Goal: Find specific page/section: Find specific page/section

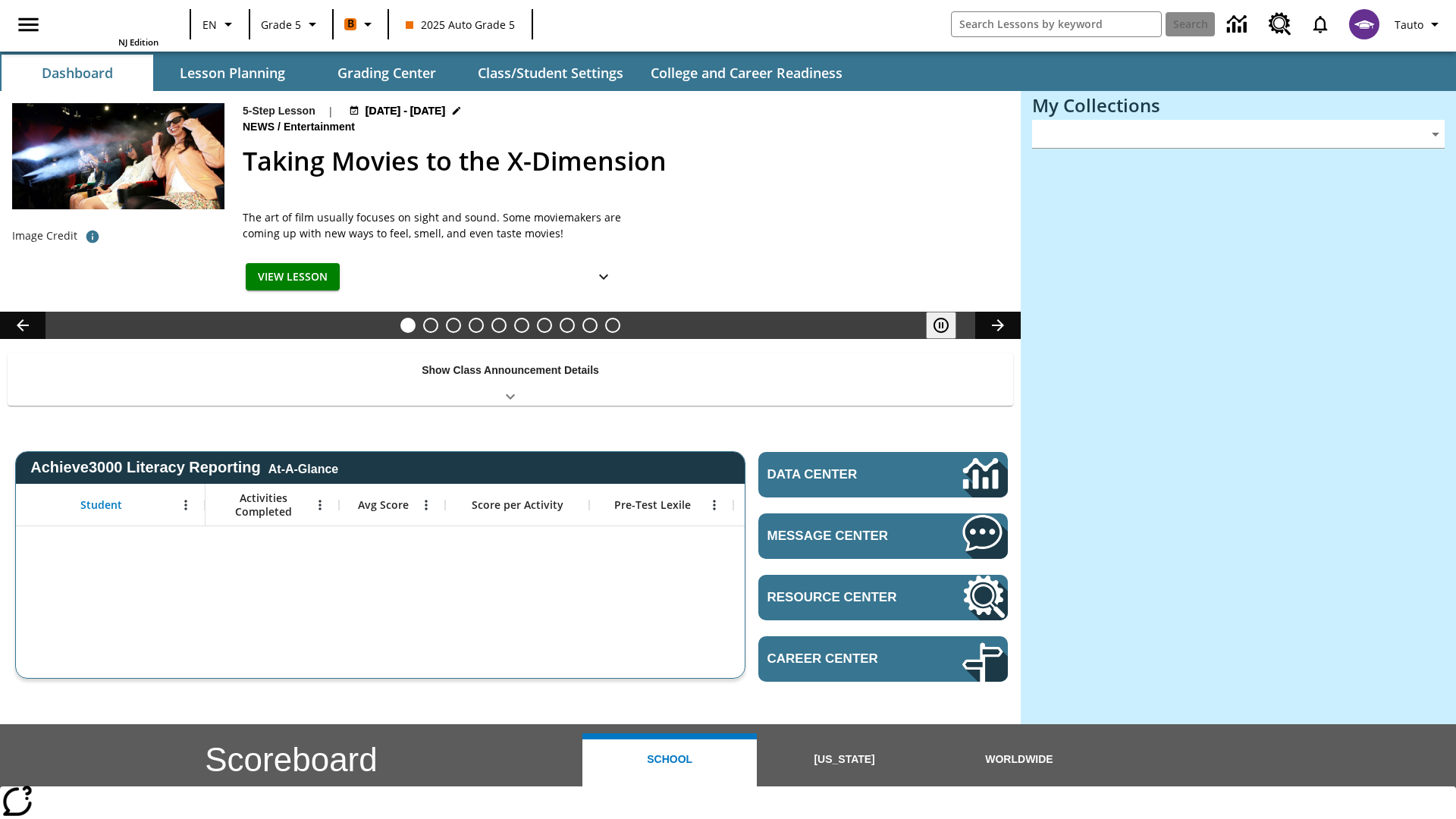
type input "-1"
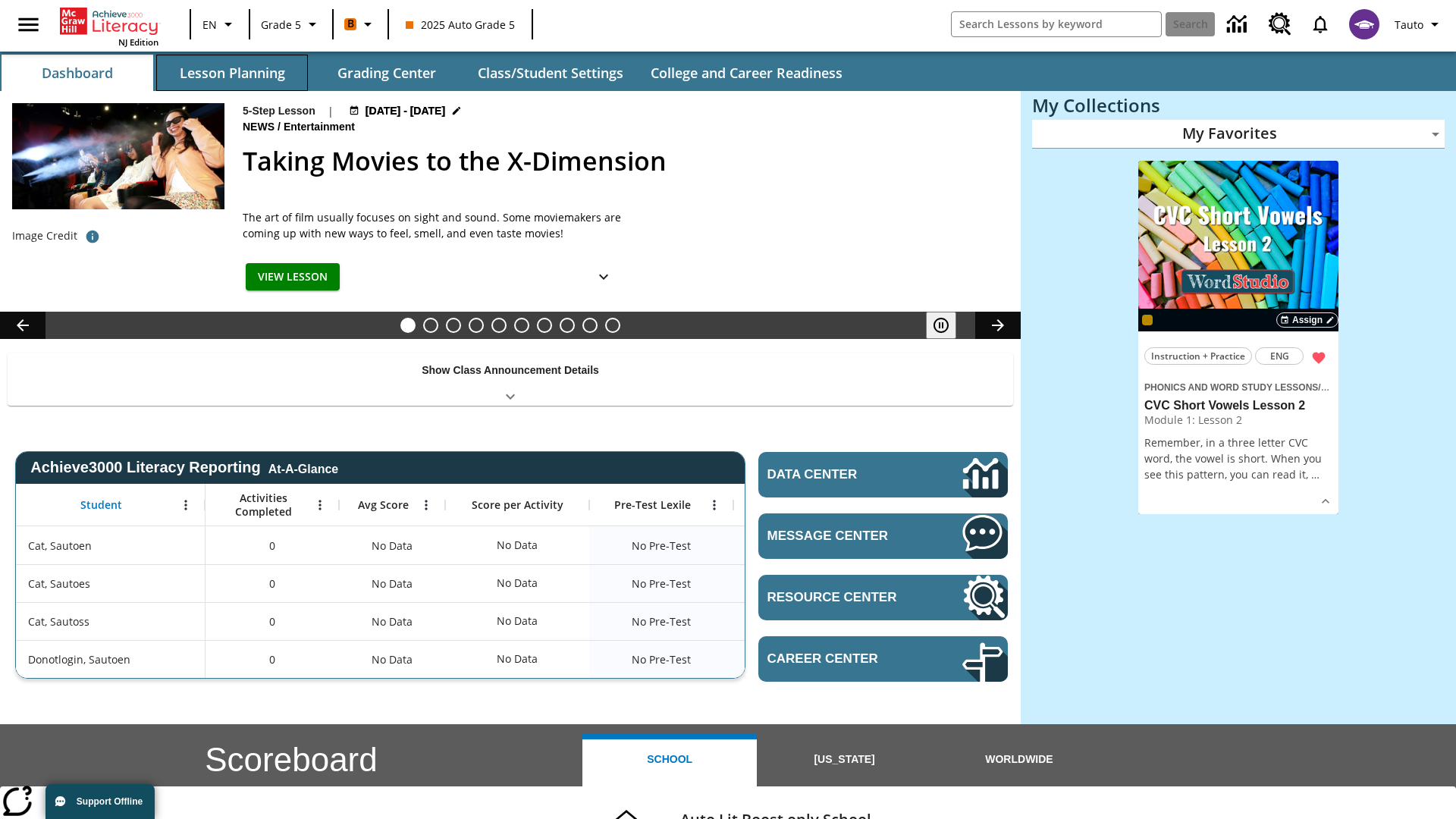
click at [232, 72] on button "Lesson Planning" at bounding box center [232, 72] width 152 height 36
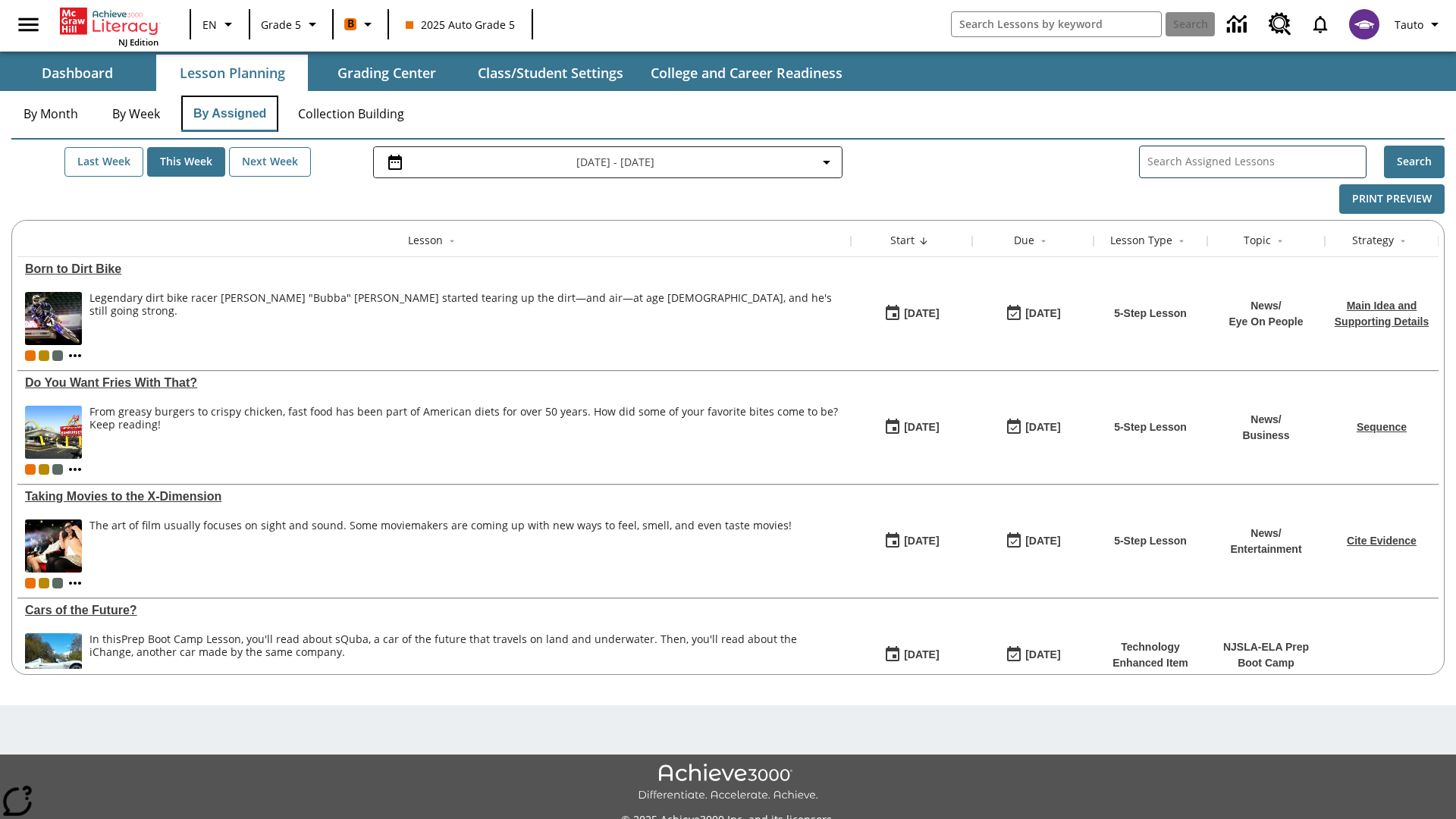
click at [229, 114] on button "By Assigned" at bounding box center [230, 114] width 97 height 36
type input "CVC Short Vowels Lesson 2"
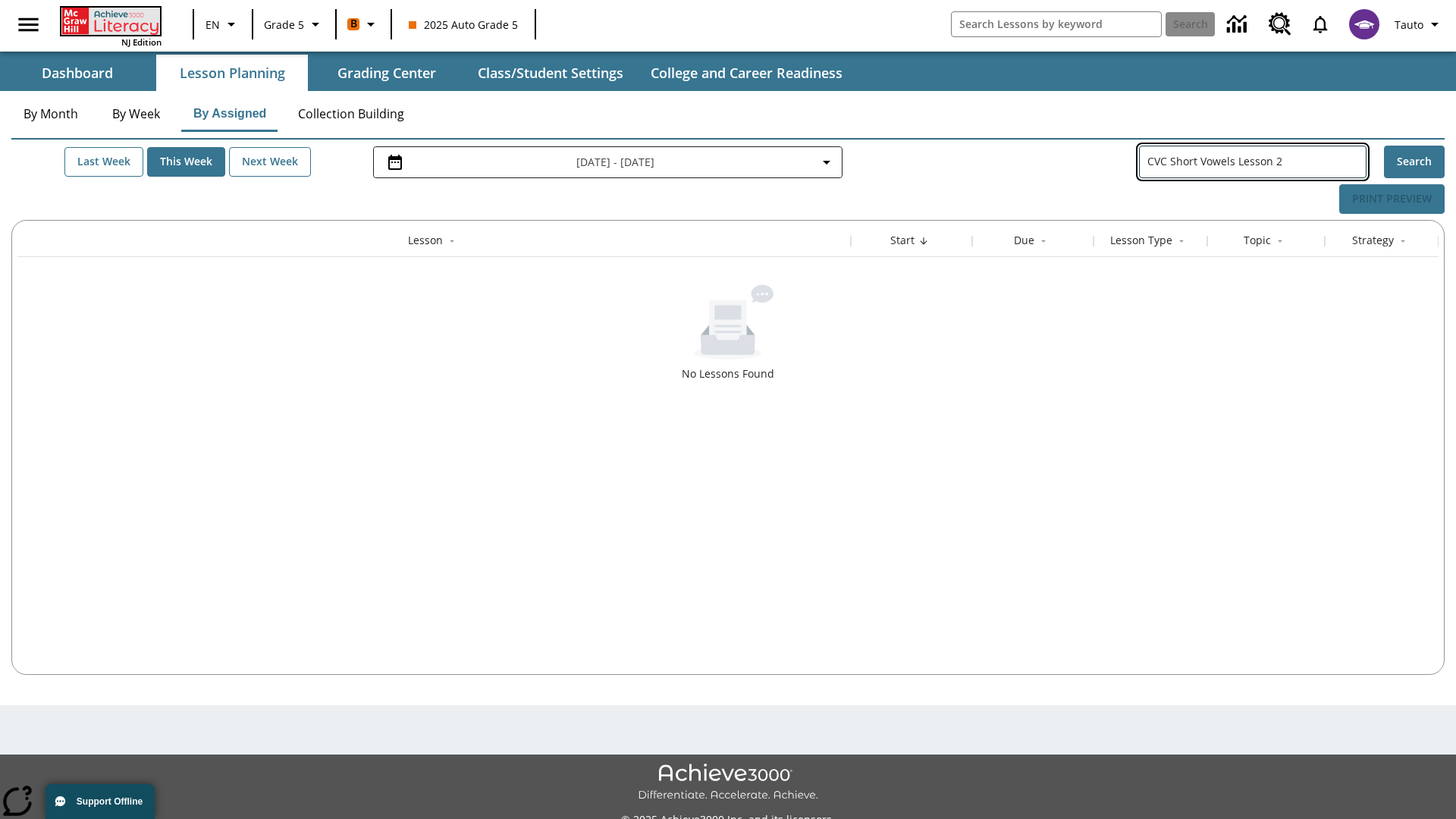
click at [109, 21] on icon "Home" at bounding box center [111, 22] width 101 height 28
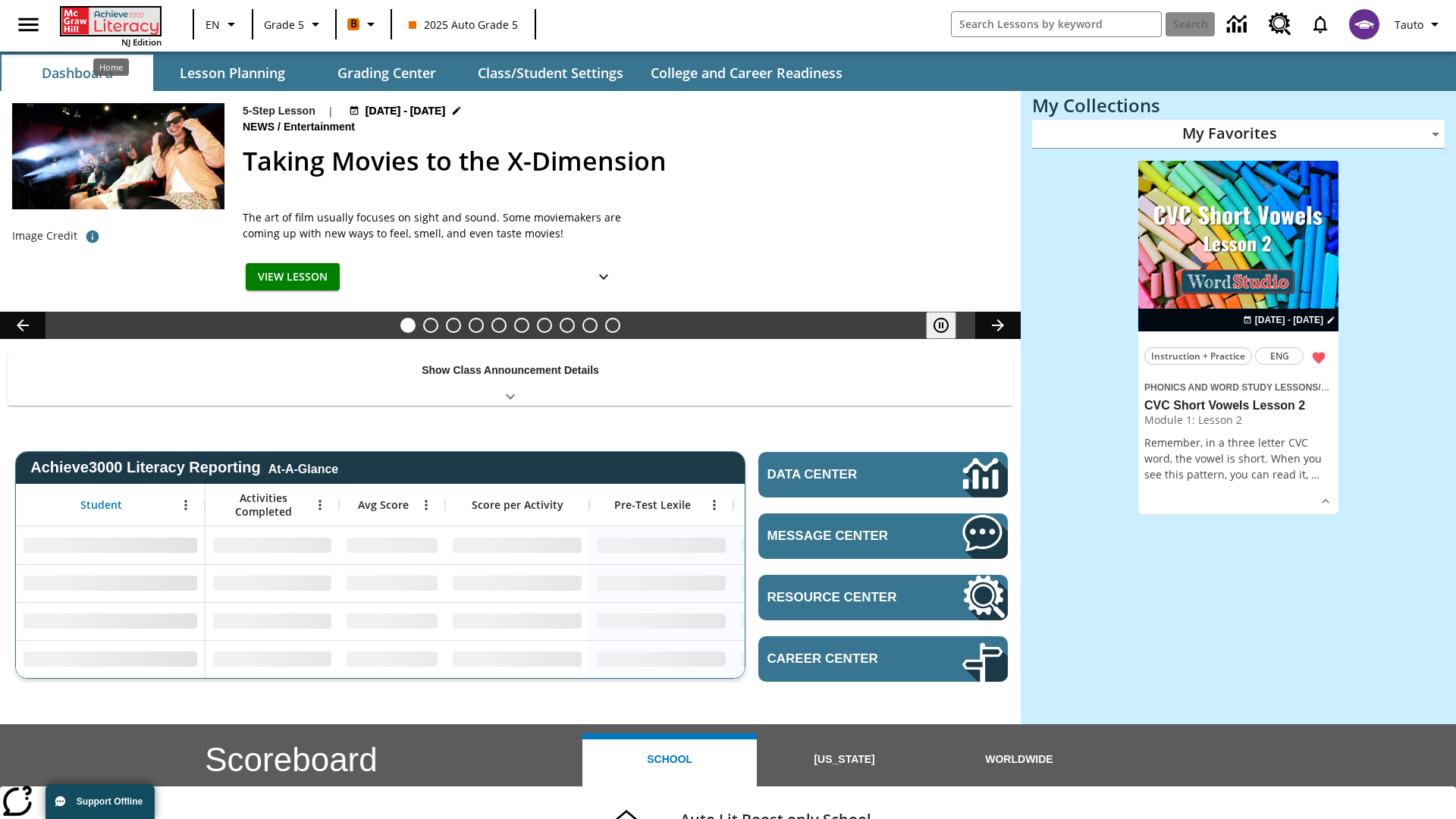
type input "-1"
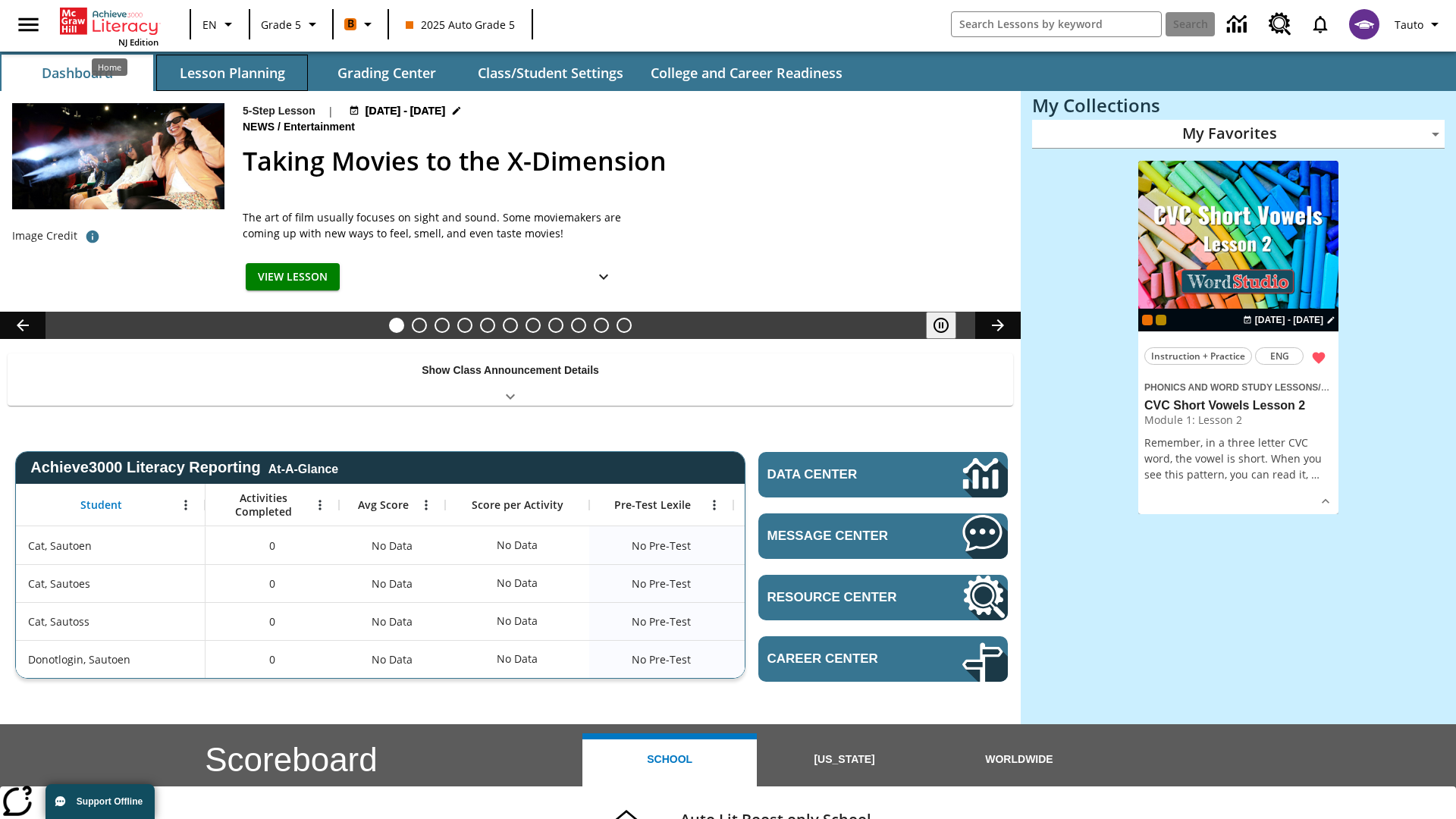
click at [232, 72] on button "Lesson Planning" at bounding box center [232, 72] width 152 height 36
